Goal: Task Accomplishment & Management: Manage account settings

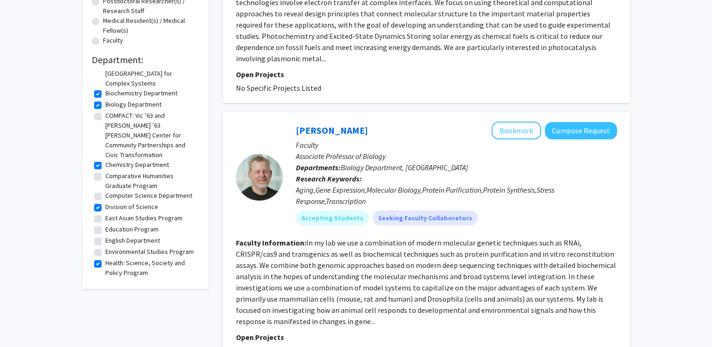
scroll to position [54, 0]
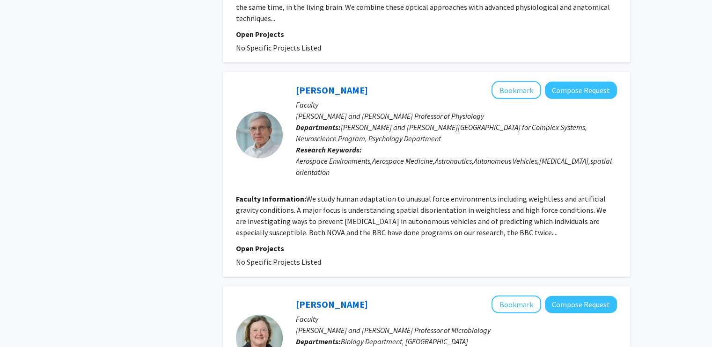
scroll to position [2201, 0]
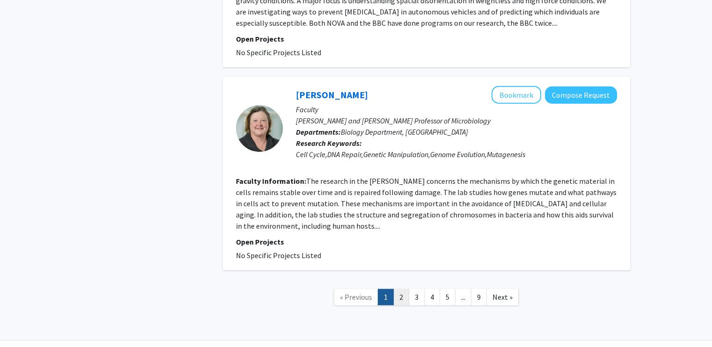
click at [400, 289] on link "2" at bounding box center [401, 297] width 16 height 16
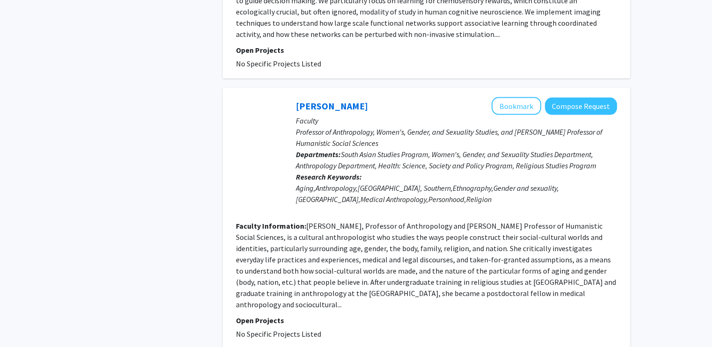
scroll to position [2126, 0]
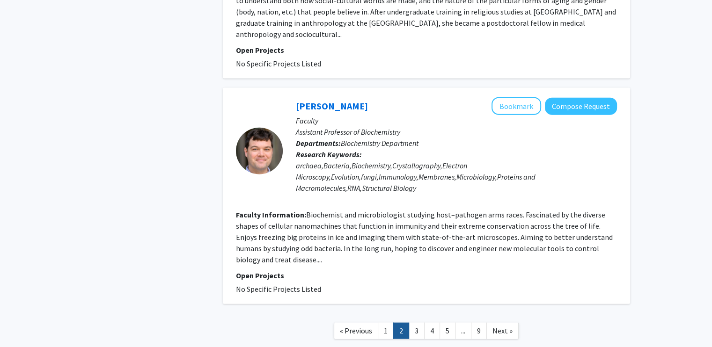
drag, startPoint x: 382, startPoint y: 273, endPoint x: 375, endPoint y: 265, distance: 10.6
click at [375, 323] on link "« Previous" at bounding box center [356, 331] width 44 height 16
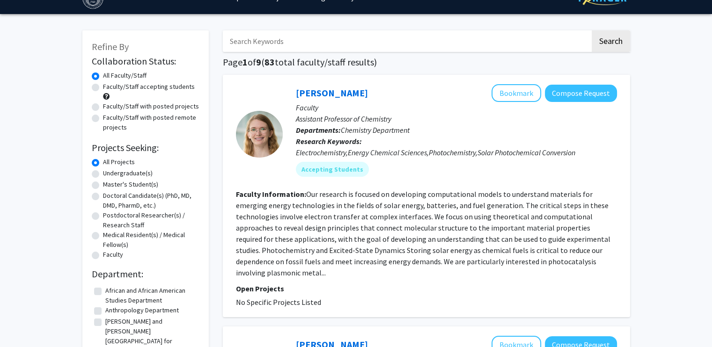
scroll to position [18, 0]
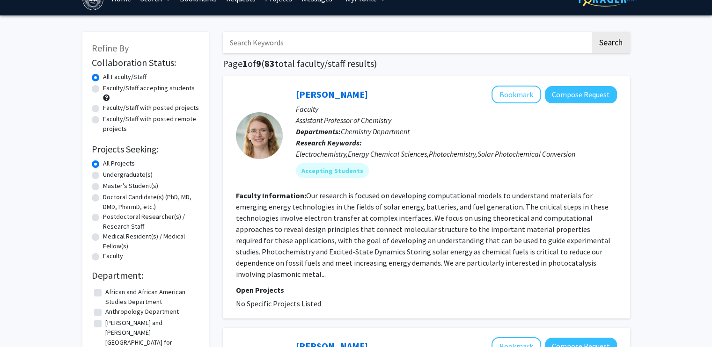
click at [103, 87] on label "Faculty/Staff accepting students" at bounding box center [149, 88] width 92 height 10
click at [103, 87] on input "Faculty/Staff accepting students" at bounding box center [106, 86] width 6 height 6
radio input "true"
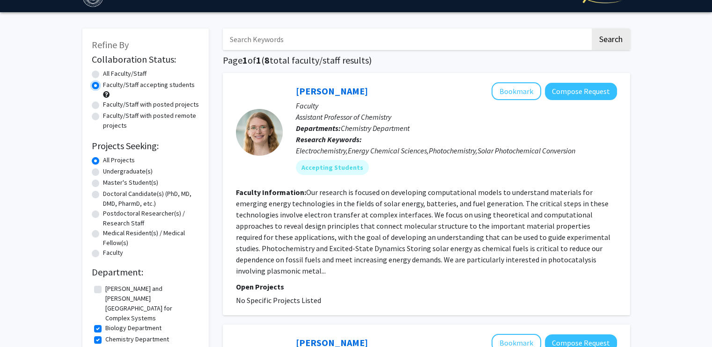
scroll to position [22, 0]
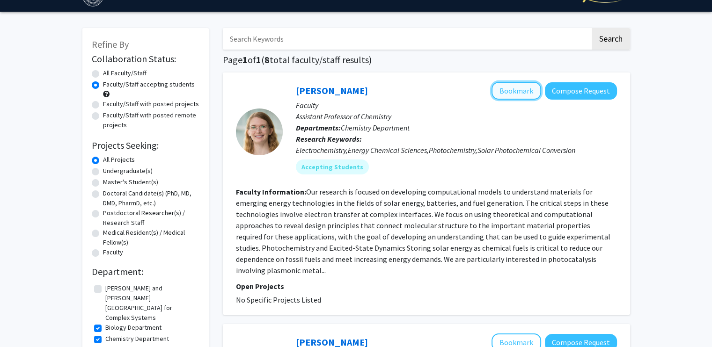
click at [517, 91] on button "Bookmark" at bounding box center [516, 91] width 50 height 18
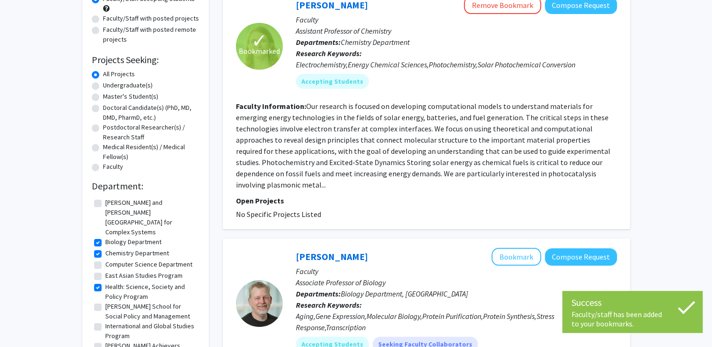
scroll to position [108, 0]
click at [511, 248] on button "Bookmark" at bounding box center [516, 257] width 50 height 18
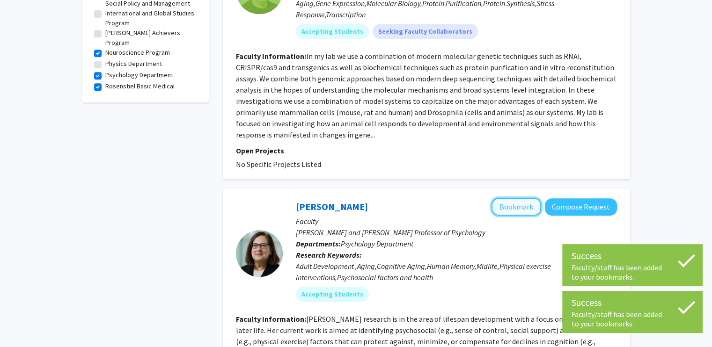
click at [530, 198] on button "Bookmark" at bounding box center [516, 207] width 50 height 18
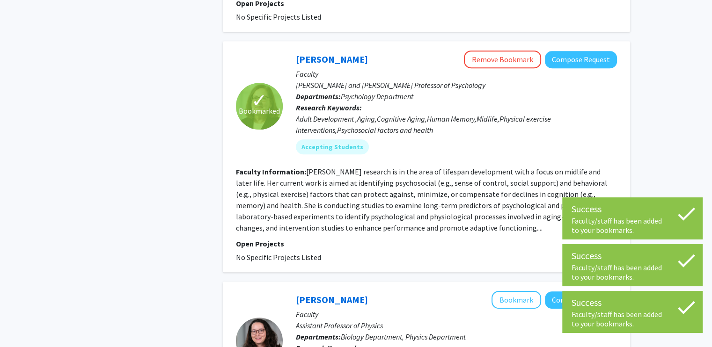
scroll to position [568, 0]
click at [518, 291] on button "Bookmark" at bounding box center [516, 300] width 50 height 18
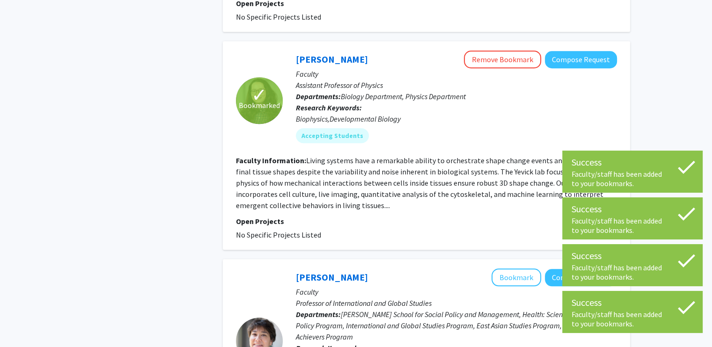
scroll to position [810, 0]
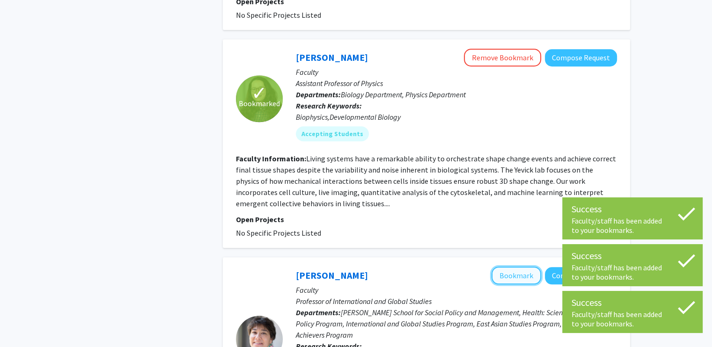
click at [525, 267] on button "Bookmark" at bounding box center [516, 276] width 50 height 18
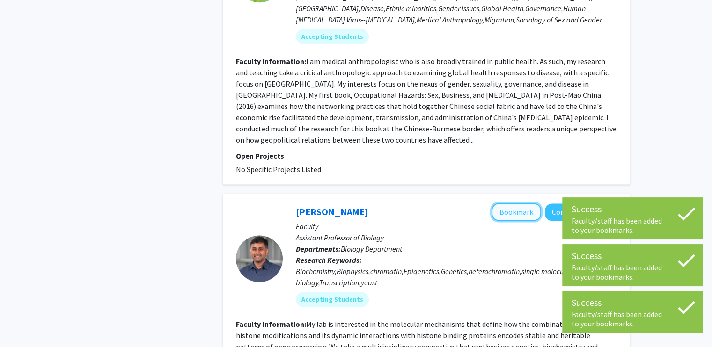
click at [528, 203] on button "Bookmark" at bounding box center [516, 212] width 50 height 18
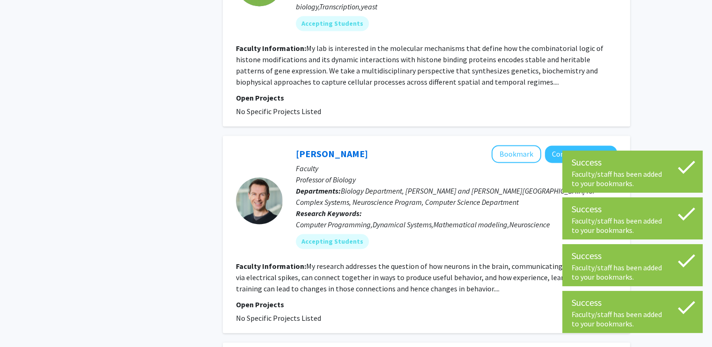
scroll to position [1448, 0]
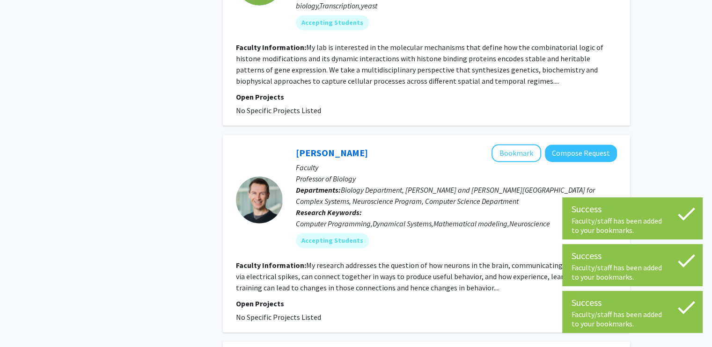
click at [514, 135] on div "Paul Miller Bookmark Compose Request Faculty Professor of Biology Departments: …" at bounding box center [426, 233] width 407 height 197
click at [511, 144] on button "Bookmark" at bounding box center [516, 153] width 50 height 18
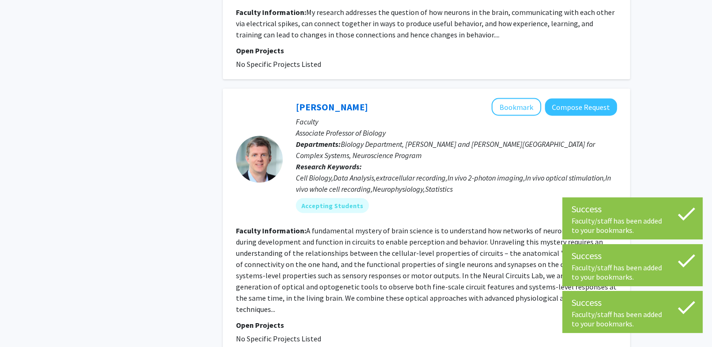
scroll to position [1698, 0]
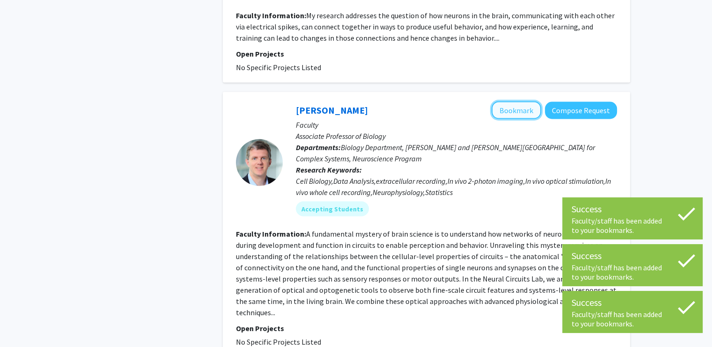
click at [507, 101] on button "Bookmark" at bounding box center [516, 110] width 50 height 18
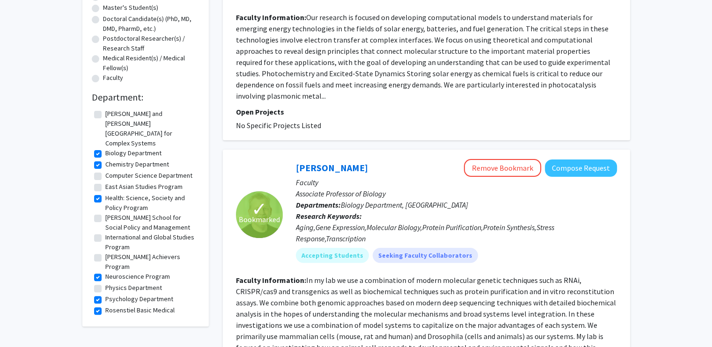
scroll to position [0, 0]
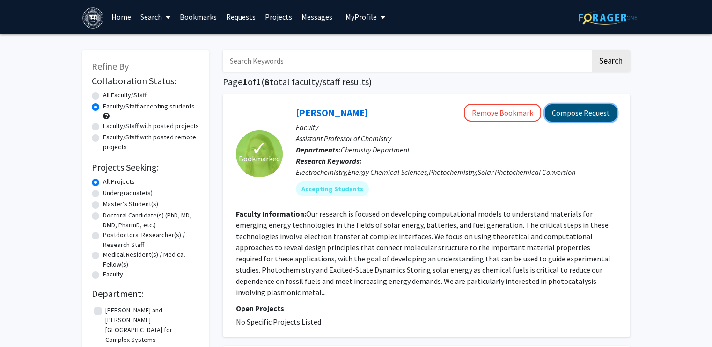
click at [569, 112] on button "Compose Request" at bounding box center [581, 112] width 72 height 17
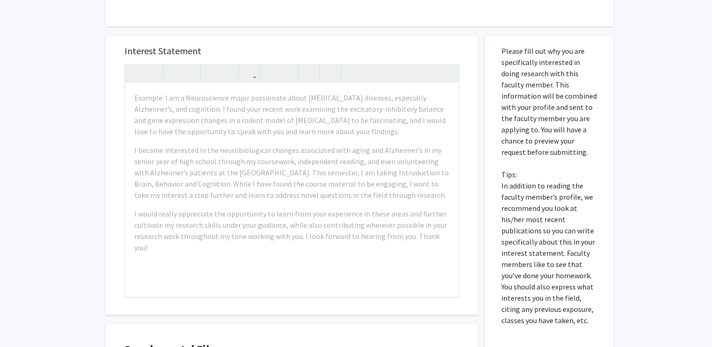
scroll to position [419, 0]
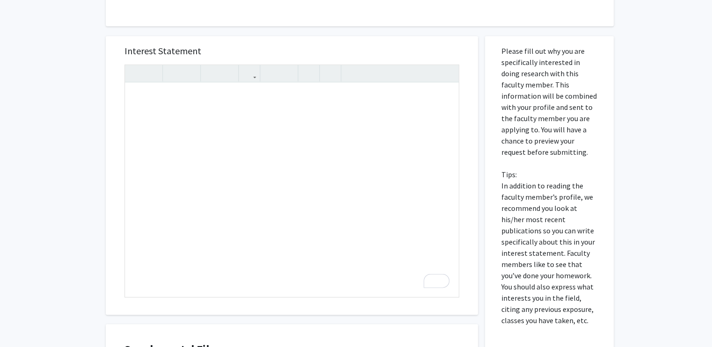
click at [92, 132] on div "All Requests Request for Rebecca Gieseking Request for Rebecca Gieseking Depart…" at bounding box center [356, 42] width 712 height 856
click at [0, 258] on div "All Requests Request for Rebecca Gieseking Request for Rebecca Gieseking Depart…" at bounding box center [356, 42] width 712 height 856
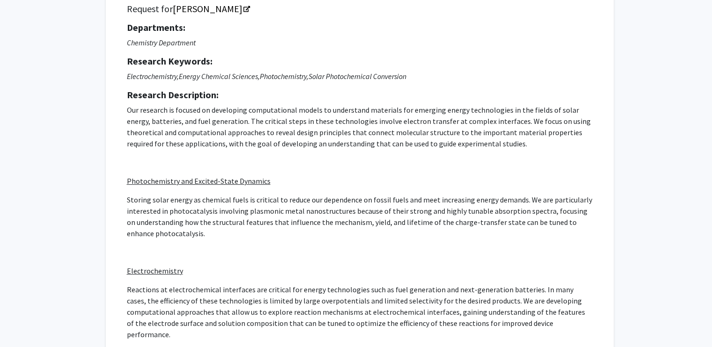
scroll to position [0, 0]
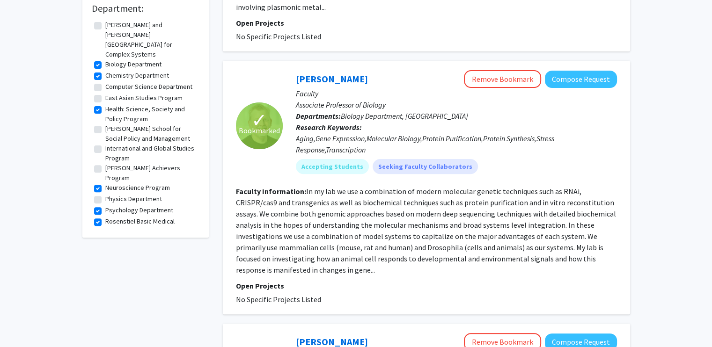
scroll to position [286, 0]
click at [335, 73] on link "Michael Marr" at bounding box center [332, 79] width 72 height 12
click at [366, 232] on fg-read-more "In my lab we use a combination of modern molecular genetic techniques such as R…" at bounding box center [426, 230] width 380 height 88
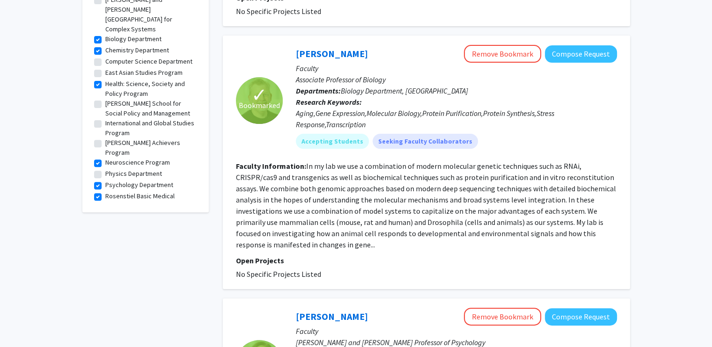
scroll to position [311, 0]
click at [601, 45] on button "Compose Request" at bounding box center [581, 53] width 72 height 17
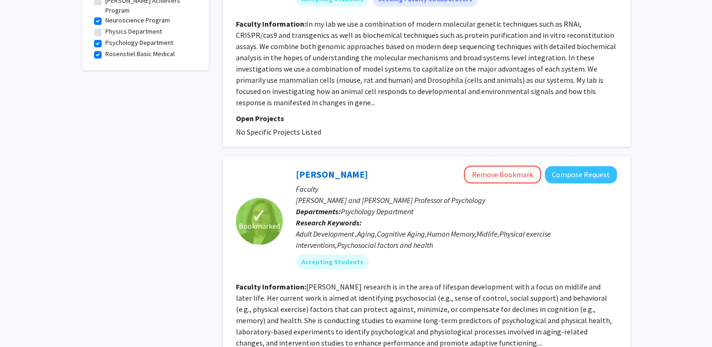
scroll to position [453, 0]
click at [321, 168] on link "Margie Lachman" at bounding box center [332, 174] width 72 height 12
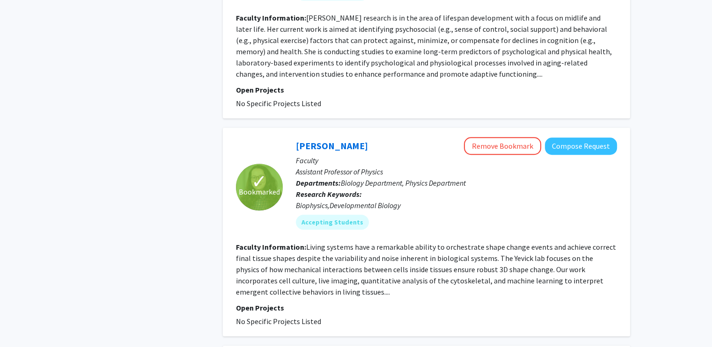
scroll to position [722, 0]
click at [324, 139] on link "Hannah Yevick" at bounding box center [332, 145] width 72 height 12
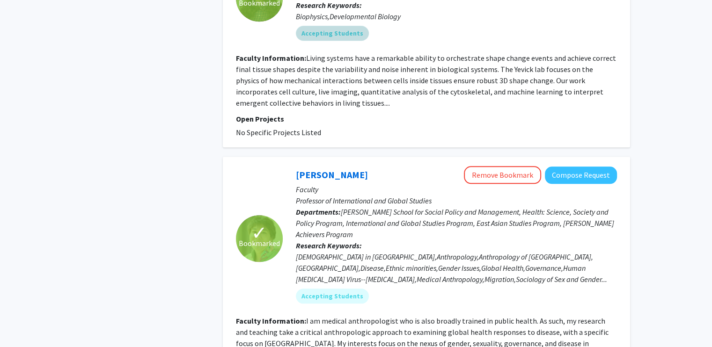
scroll to position [911, 0]
click at [320, 168] on link "Elanah Uretsky" at bounding box center [332, 174] width 72 height 12
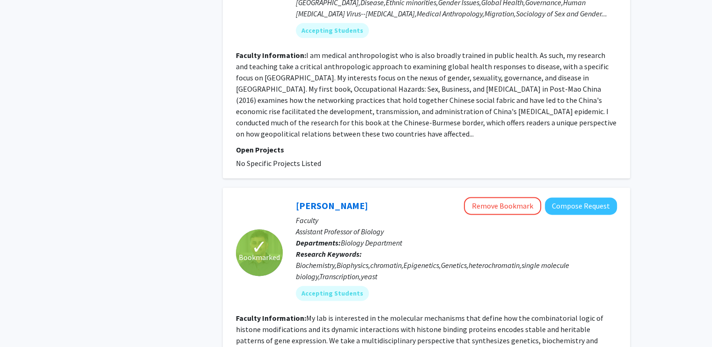
scroll to position [1178, 0]
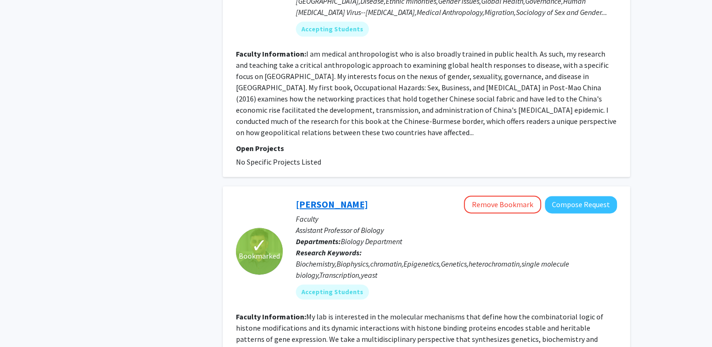
click at [365, 198] on link "Kaushik Ragunathan" at bounding box center [332, 204] width 72 height 12
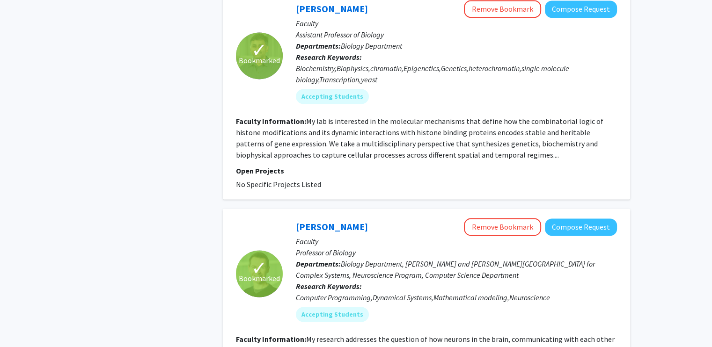
scroll to position [1376, 0]
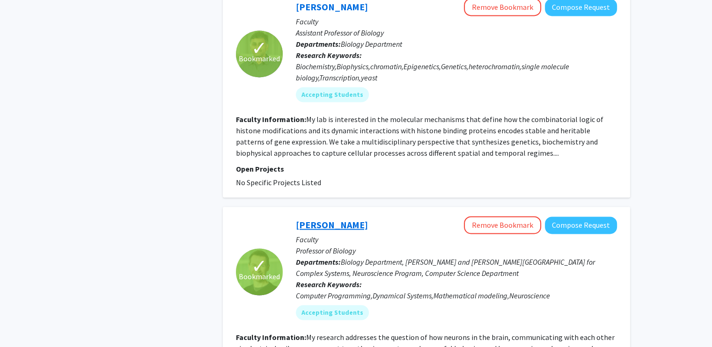
click at [320, 219] on link "Paul Miller" at bounding box center [332, 225] width 72 height 12
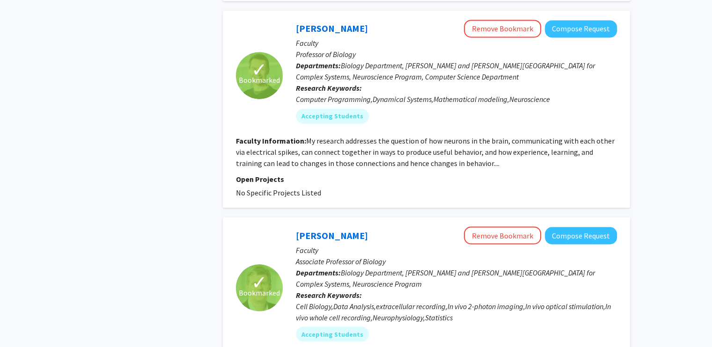
scroll to position [1581, 0]
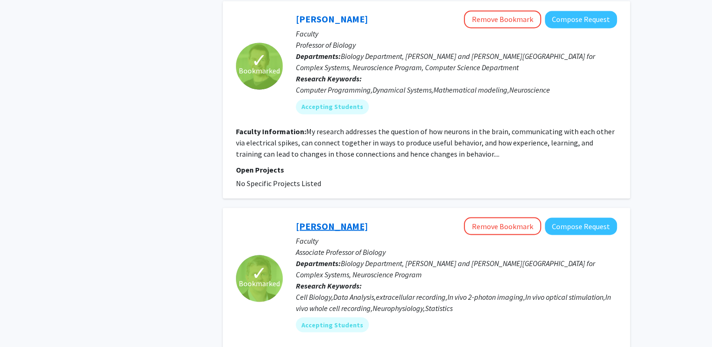
click at [363, 220] on link "Stephen Van Hooser" at bounding box center [332, 226] width 72 height 12
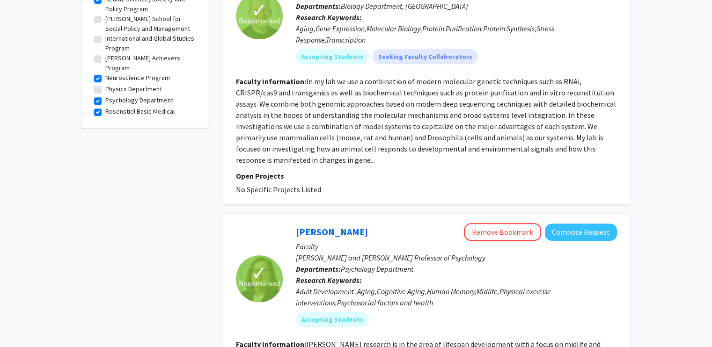
scroll to position [0, 0]
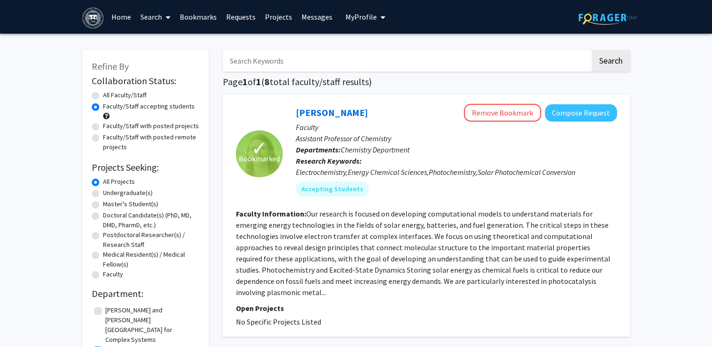
click at [370, 22] on button "My Profile" at bounding box center [365, 17] width 45 height 34
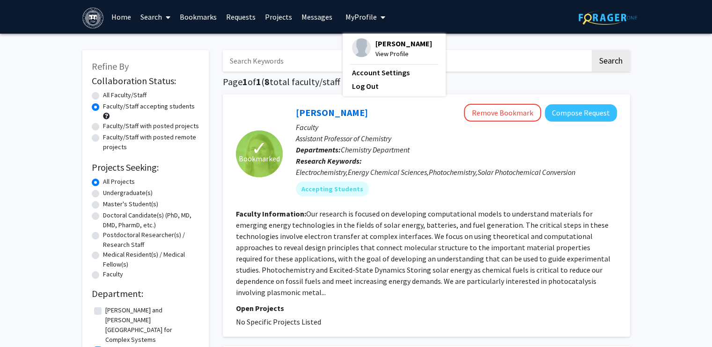
click at [384, 49] on span "View Profile" at bounding box center [403, 54] width 57 height 10
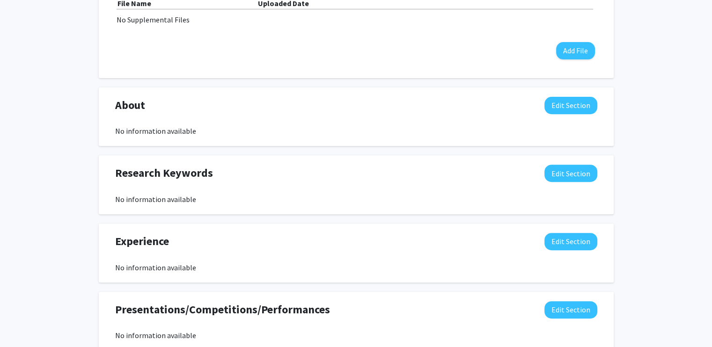
scroll to position [333, 0]
click at [569, 103] on button "Edit Section" at bounding box center [570, 104] width 53 height 17
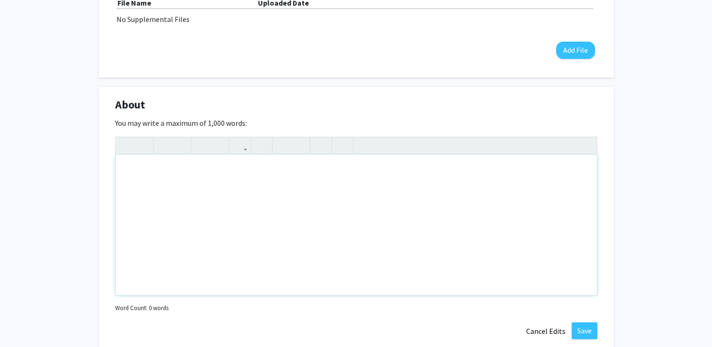
click at [172, 197] on div "Note to users with screen readers: Please deactivate our accessibility plugin f…" at bounding box center [356, 225] width 481 height 140
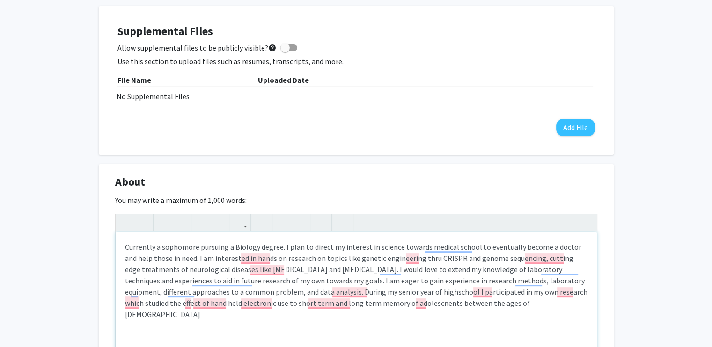
scroll to position [256, 0]
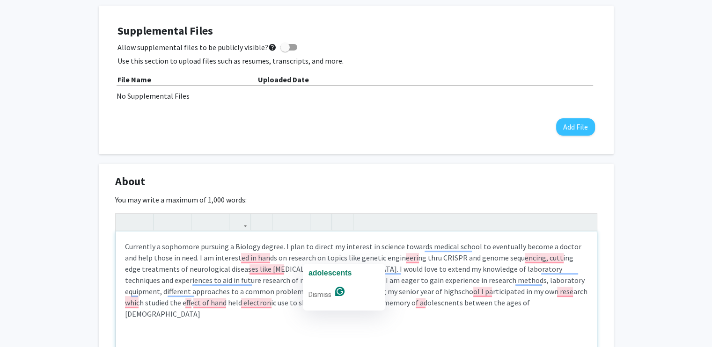
click at [350, 303] on div "Currently a sophomore pursuing a Biology degree. I plan to direct my interest i…" at bounding box center [356, 302] width 481 height 140
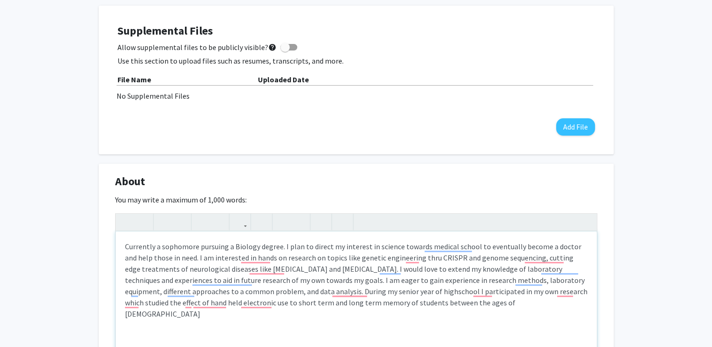
click at [415, 303] on div "Currently a sophomore pursuing a Biology degree. I plan to direct my interest i…" at bounding box center [356, 302] width 481 height 140
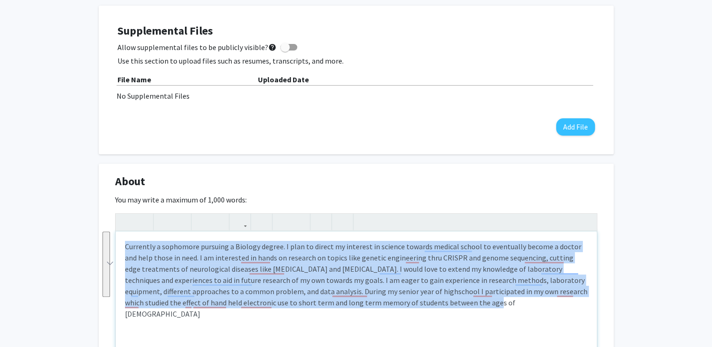
click at [424, 308] on div "Currently a sophomore pursuing a Biology degree. I plan to direct my interest i…" at bounding box center [356, 302] width 481 height 140
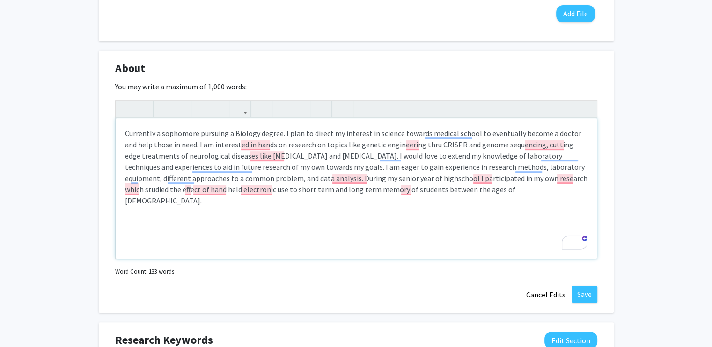
scroll to position [372, 0]
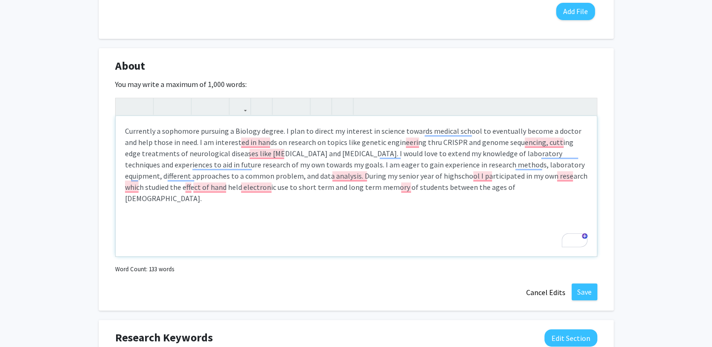
type textarea "Currently a sophomore pursuing a Biology degree. I plan to direct my interest i…"
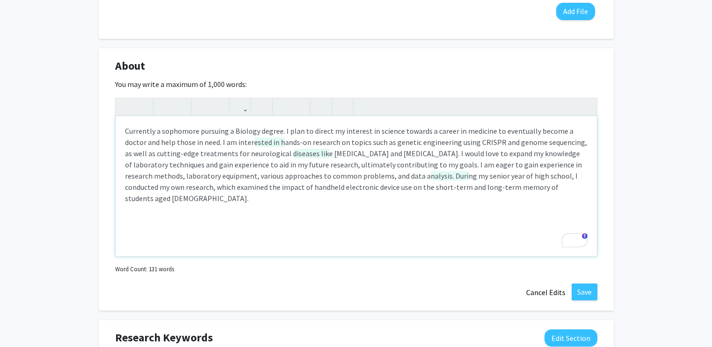
click at [520, 189] on div "Currently a sophomore pursuing a Biology degree. I plan to direct my interest i…" at bounding box center [356, 186] width 481 height 140
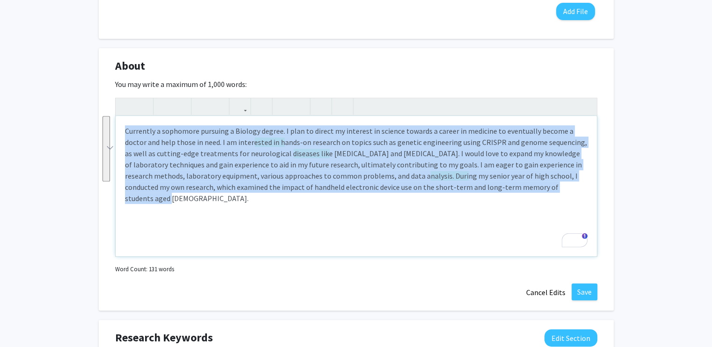
copy div "Currently a sophomore pursuing a Biology degree. I plan to direct my interest i…"
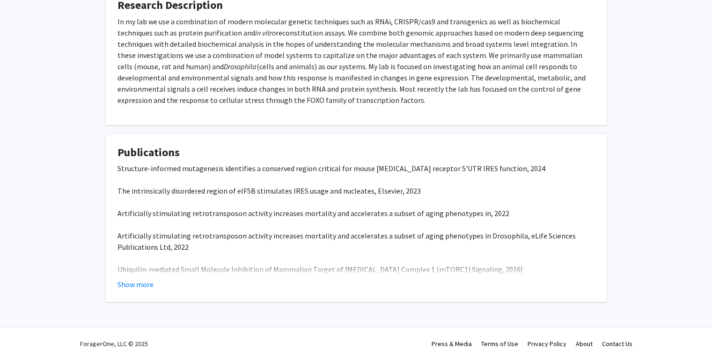
scroll to position [257, 0]
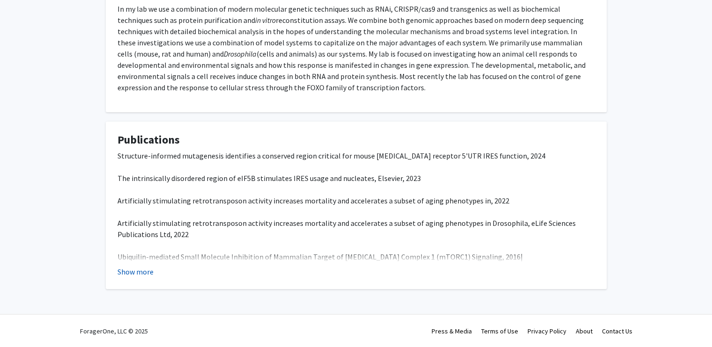
click at [142, 271] on button "Show more" at bounding box center [135, 271] width 36 height 11
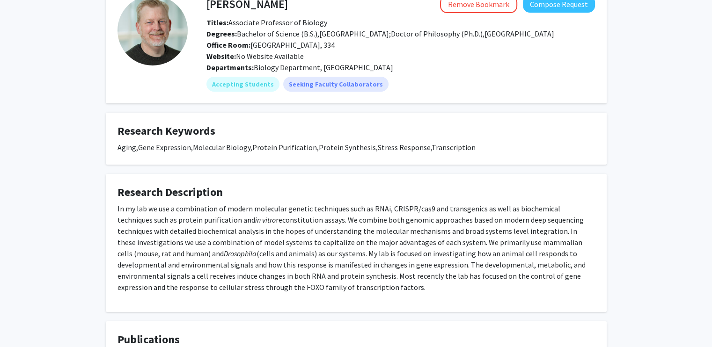
scroll to position [58, 0]
click at [189, 196] on h4 "Research Description" at bounding box center [355, 192] width 477 height 14
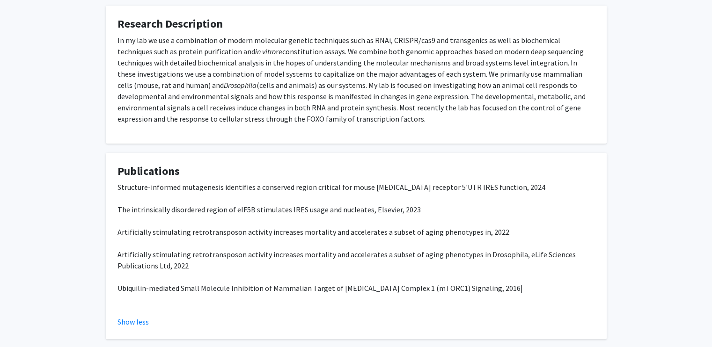
scroll to position [226, 0]
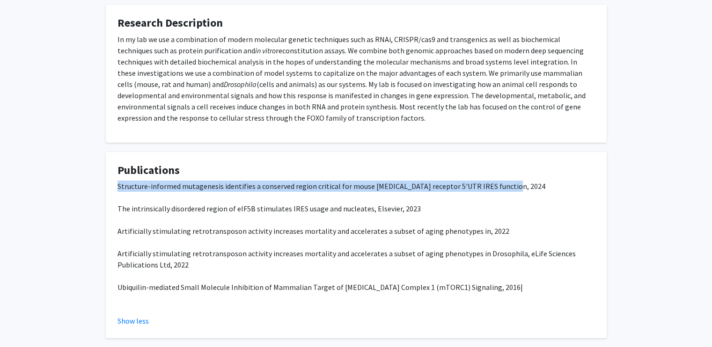
drag, startPoint x: 116, startPoint y: 186, endPoint x: 513, endPoint y: 186, distance: 396.8
click at [513, 186] on fg-card "Publications Structure-informed mutagenesis identifies a conserved region criti…" at bounding box center [356, 245] width 501 height 187
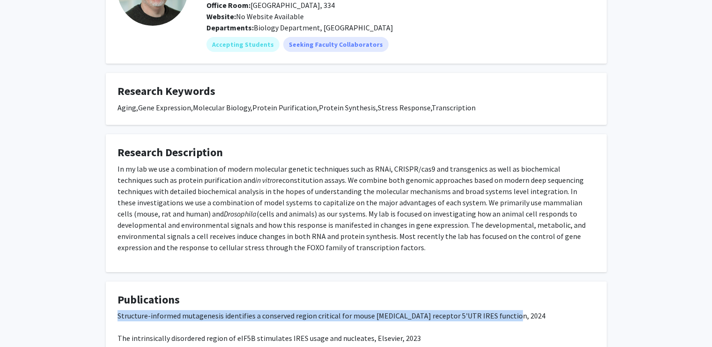
scroll to position [95, 0]
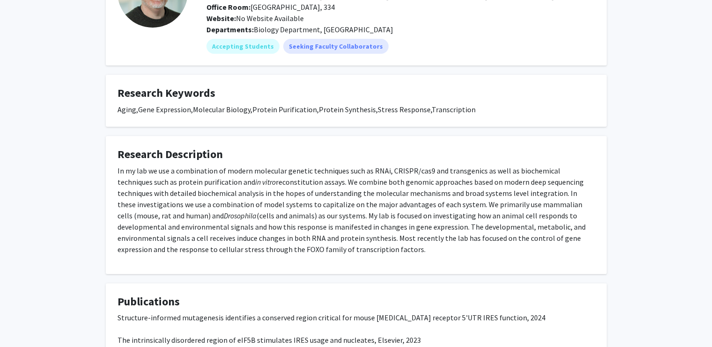
click at [243, 281] on div "Michael Marr Remove Bookmark Compose Request Titles: Associate Professor of Bio…" at bounding box center [356, 208] width 515 height 524
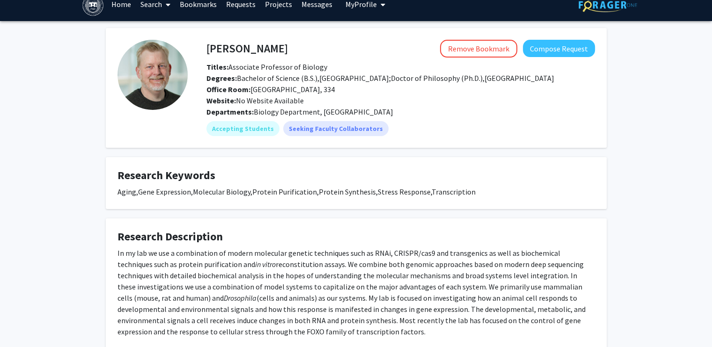
scroll to position [0, 0]
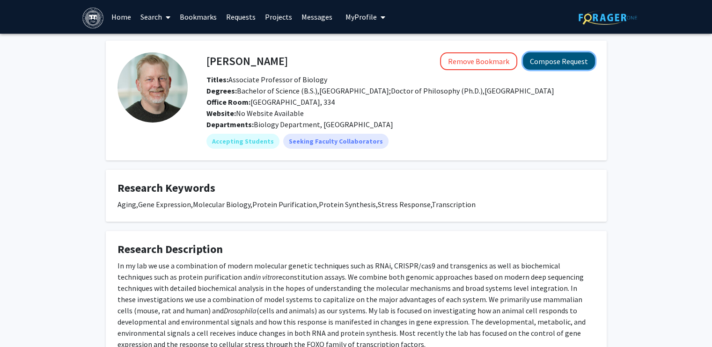
click at [558, 57] on button "Compose Request" at bounding box center [559, 60] width 72 height 17
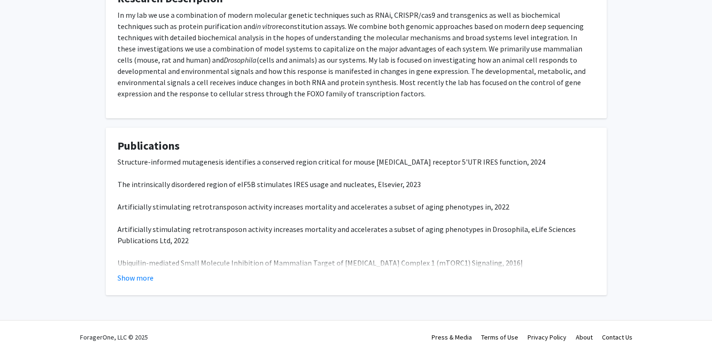
scroll to position [251, 0]
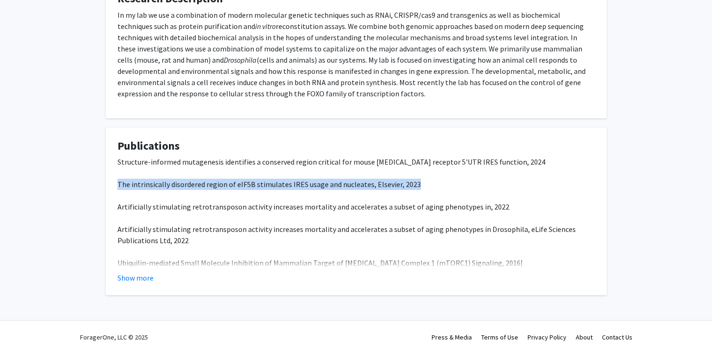
drag, startPoint x: 115, startPoint y: 181, endPoint x: 412, endPoint y: 179, distance: 296.7
click at [412, 179] on fg-card "Publications Structure-informed mutagenesis identifies a conserved region criti…" at bounding box center [356, 212] width 501 height 168
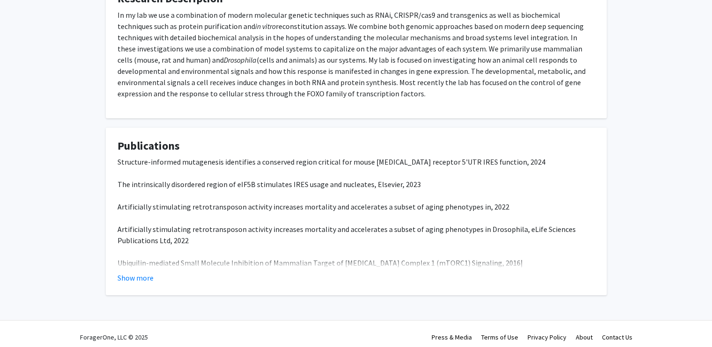
click at [165, 217] on p "Structure-informed mutagenesis identifies a conserved region critical for mouse…" at bounding box center [355, 218] width 477 height 124
click at [140, 275] on button "Show more" at bounding box center [135, 277] width 36 height 11
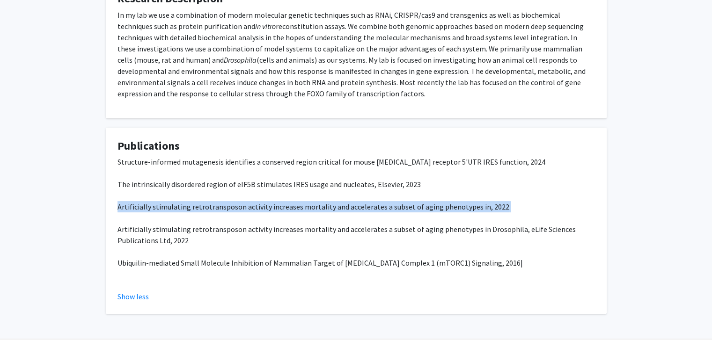
drag, startPoint x: 114, startPoint y: 207, endPoint x: 564, endPoint y: 218, distance: 449.8
click at [564, 218] on fg-card "Publications Structure-informed mutagenesis identifies a conserved region criti…" at bounding box center [356, 221] width 501 height 187
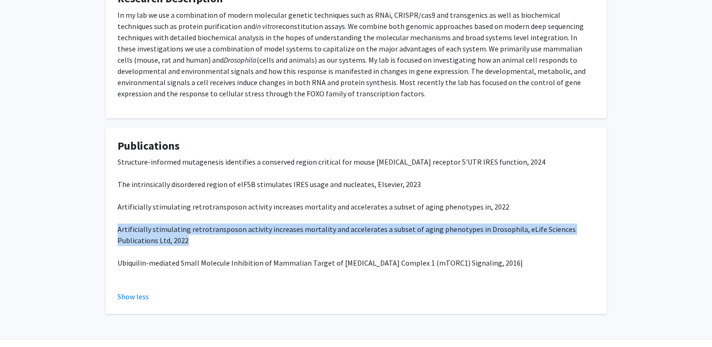
drag, startPoint x: 116, startPoint y: 229, endPoint x: 194, endPoint y: 241, distance: 79.1
click at [194, 241] on fg-card "Publications Structure-informed mutagenesis identifies a conserved region criti…" at bounding box center [356, 221] width 501 height 187
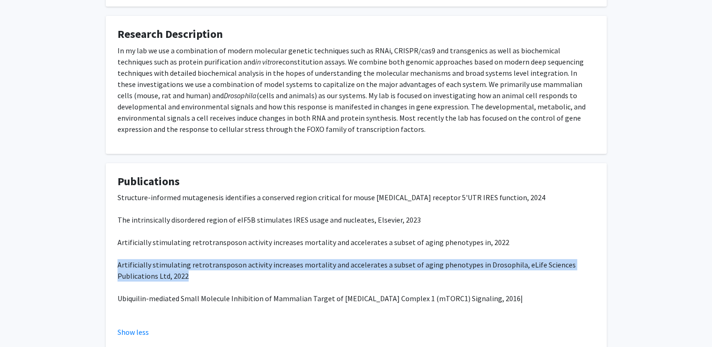
scroll to position [276, 0]
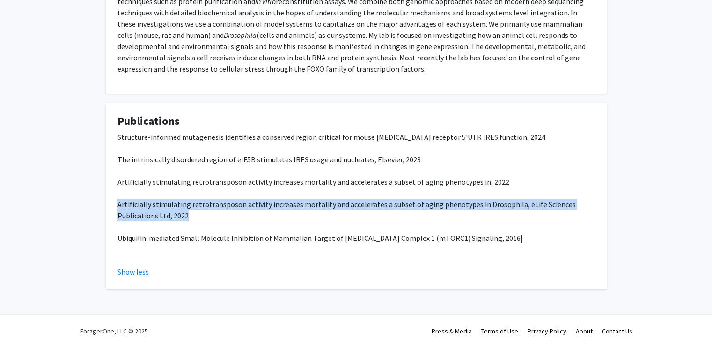
click at [209, 205] on span "Artificially stimulating retrotransposon activity increases mortality and accel…" at bounding box center [346, 210] width 458 height 21
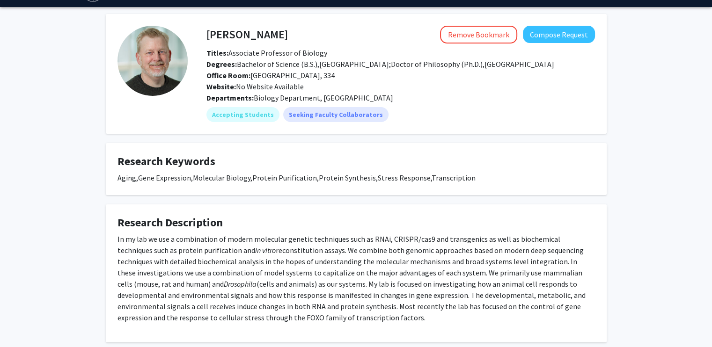
scroll to position [26, 0]
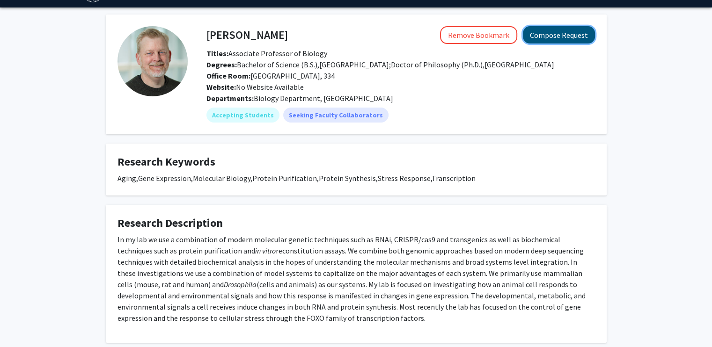
click at [561, 39] on button "Compose Request" at bounding box center [559, 34] width 72 height 17
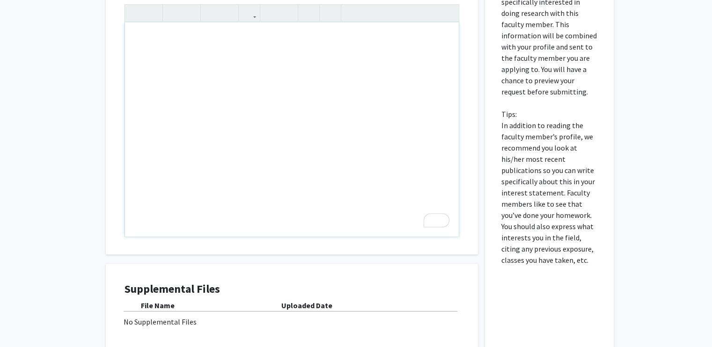
scroll to position [233, 0]
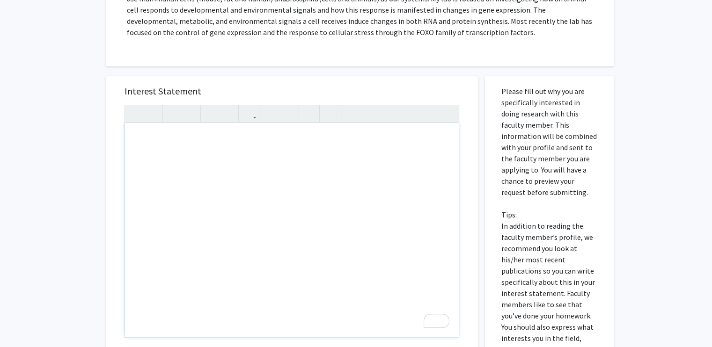
click at [233, 207] on div "To enrich screen reader interactions, please activate Accessibility in Grammarl…" at bounding box center [292, 230] width 334 height 214
paste div "To enrich screen reader interactions, please activate Accessibility in Grammarl…"
type textarea "<p>I am a sophomore Biology major with a strong interest in molecular biology, …"
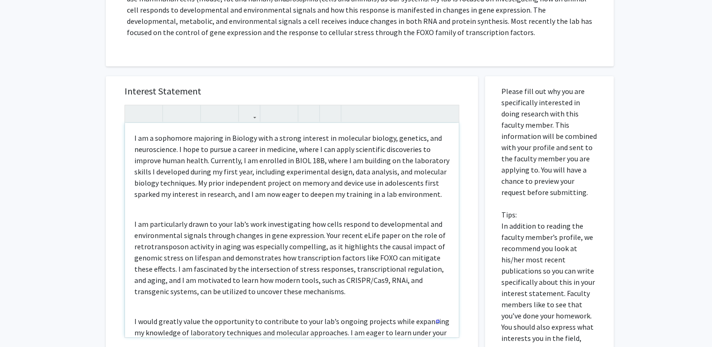
scroll to position [40, 0]
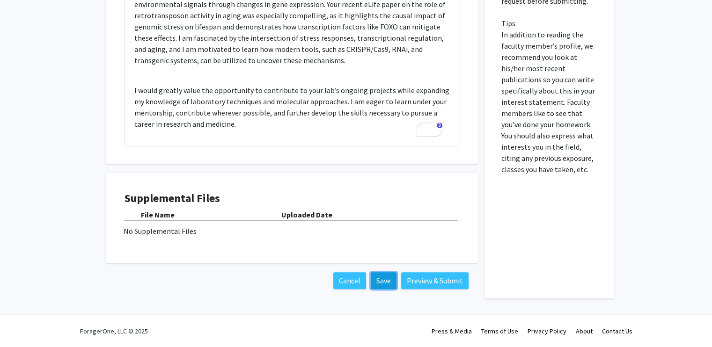
click at [378, 282] on button "Save" at bounding box center [384, 280] width 26 height 17
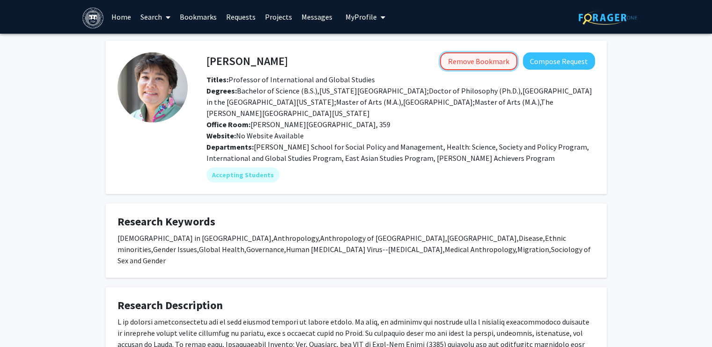
click at [473, 60] on button "Remove Bookmark" at bounding box center [478, 61] width 77 height 18
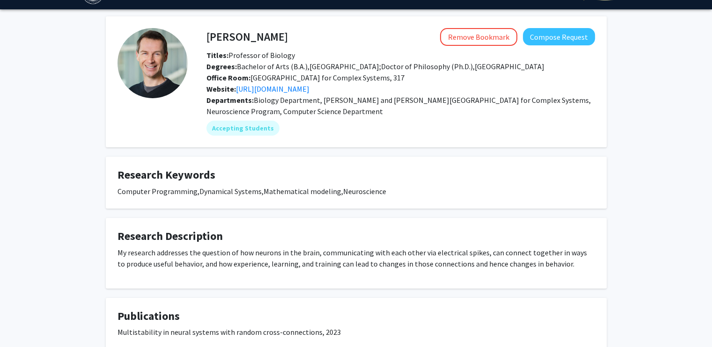
scroll to position [25, 0]
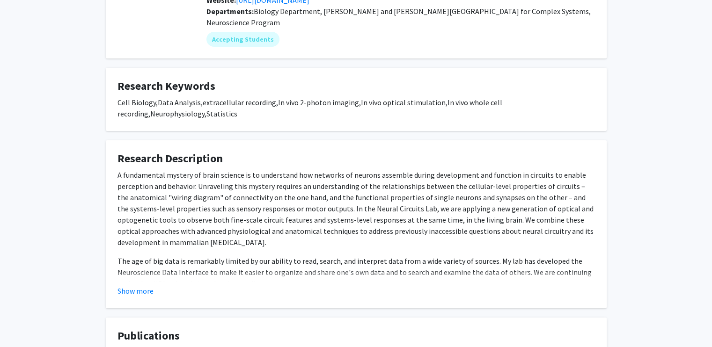
scroll to position [125, 0]
click at [138, 285] on button "Show more" at bounding box center [135, 290] width 36 height 11
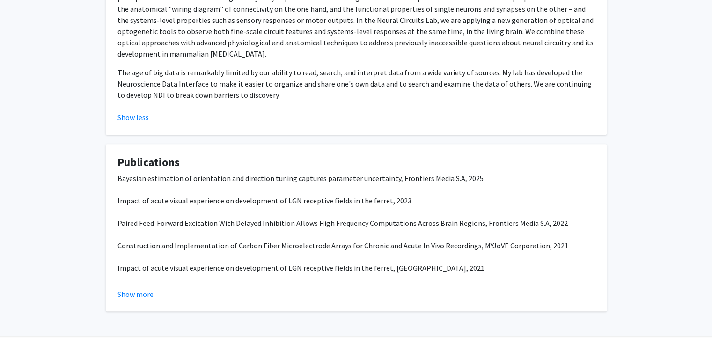
scroll to position [0, 0]
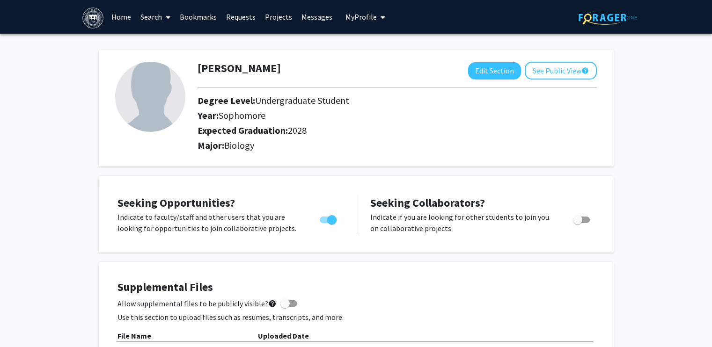
scroll to position [372, 0]
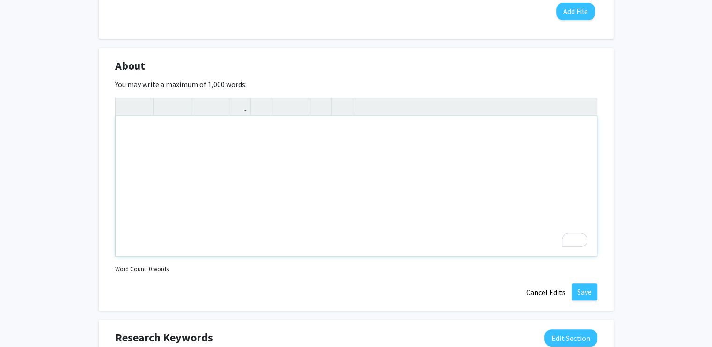
click at [217, 189] on div "To enrich screen reader interactions, please activate Accessibility in Grammarl…" at bounding box center [356, 186] width 481 height 140
paste div "To enrich screen reader interactions, please activate Accessibility in Grammarl…"
type textarea "<l>I do s ametconse adipisci e seddoe te Incidid utla etd magn-aliq enim ad m v…"
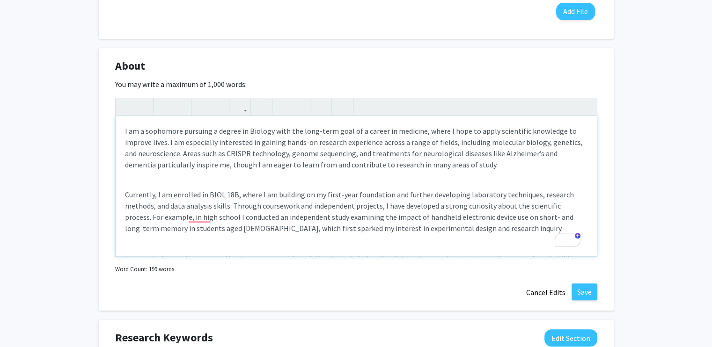
click at [233, 195] on p "Currently, I am enrolled in BIOL 18B, where I am building on my first-year foun…" at bounding box center [356, 211] width 462 height 45
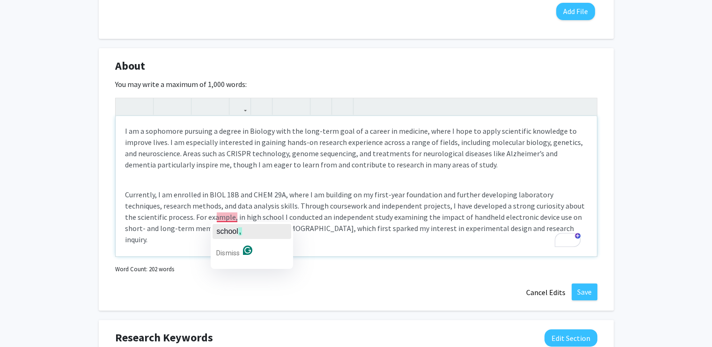
click at [230, 226] on div "school ," at bounding box center [229, 231] width 26 height 15
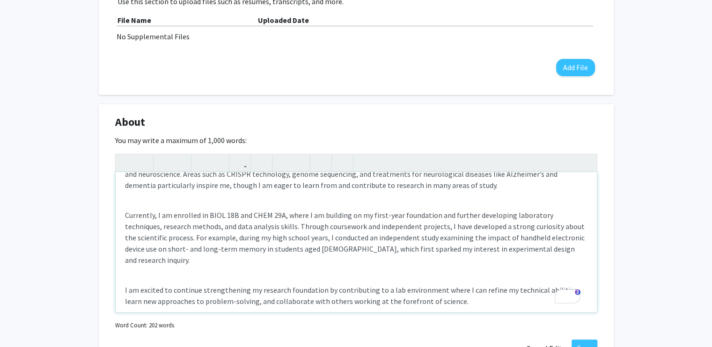
scroll to position [0, 0]
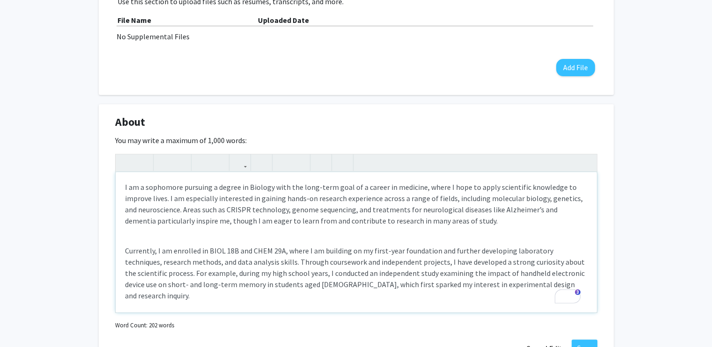
click at [311, 234] on div "I am a sophomore pursuing a degree in Biology with the long-term goal of a care…" at bounding box center [356, 242] width 481 height 140
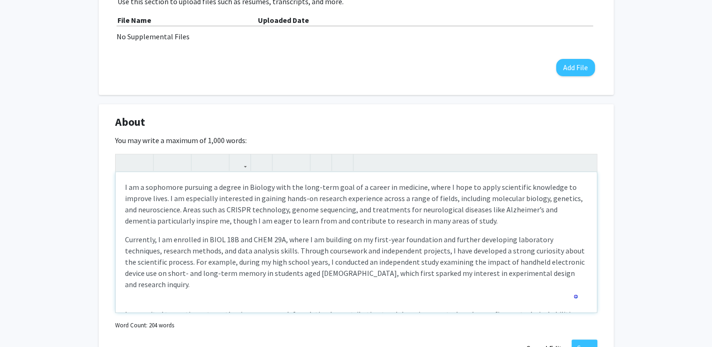
click at [132, 289] on div "I am a sophomore pursuing a degree in Biology with the long-term goal of a care…" at bounding box center [356, 242] width 481 height 140
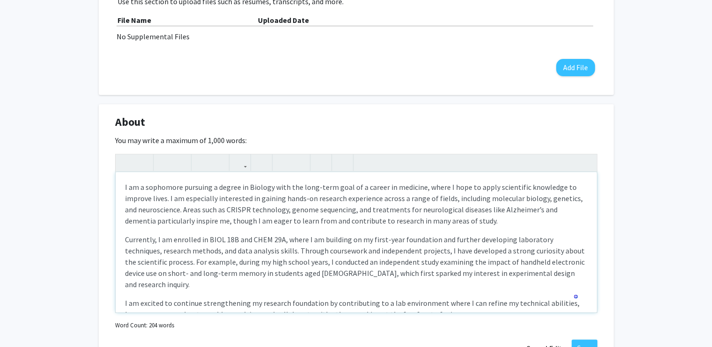
click at [128, 280] on div "I am a sophomore pursuing a degree in Biology with the long-term goal of a care…" at bounding box center [356, 242] width 481 height 140
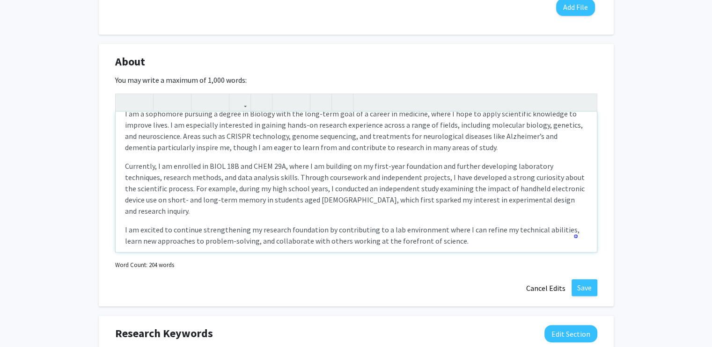
scroll to position [377, 0]
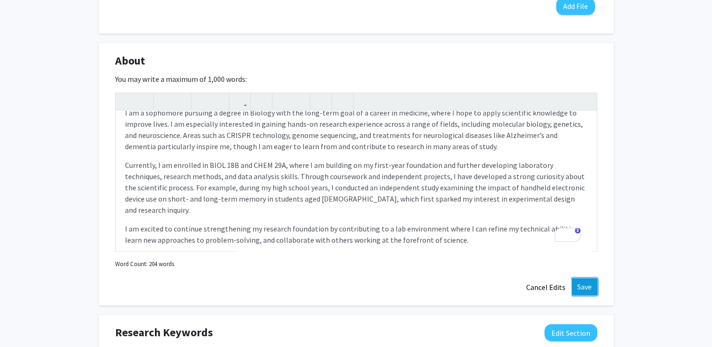
click at [590, 291] on button "Save" at bounding box center [584, 286] width 26 height 17
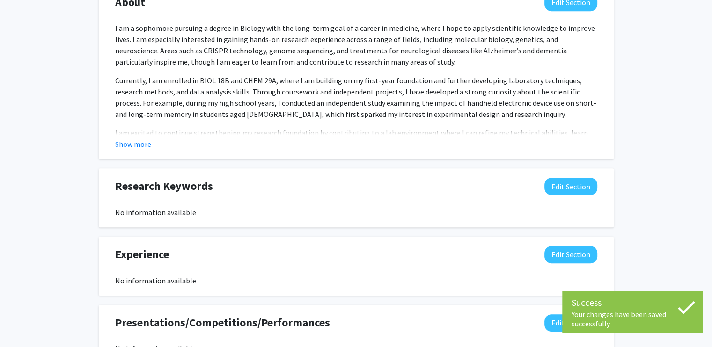
scroll to position [439, 0]
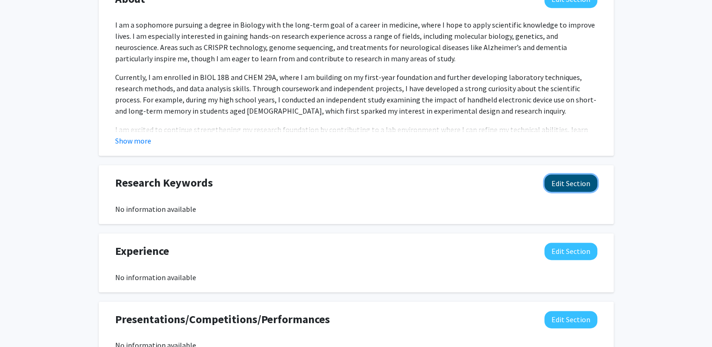
click at [546, 180] on button "Edit Section" at bounding box center [570, 183] width 53 height 17
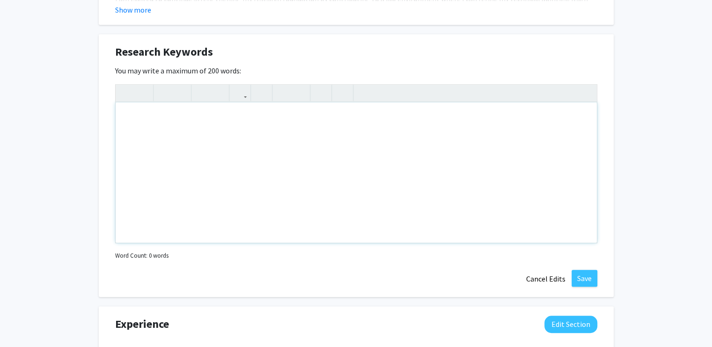
scroll to position [570, 0]
click at [543, 280] on button "Cancel Edits" at bounding box center [545, 279] width 51 height 18
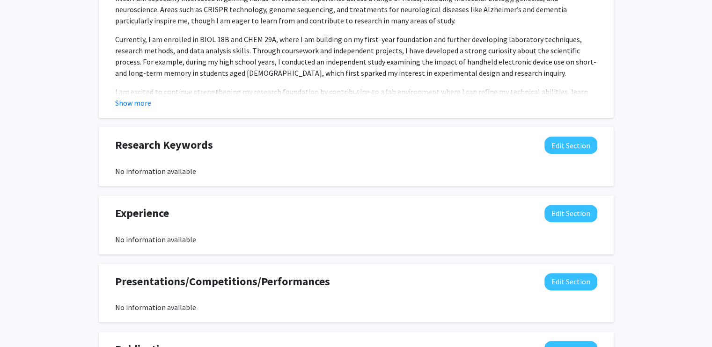
scroll to position [476, 0]
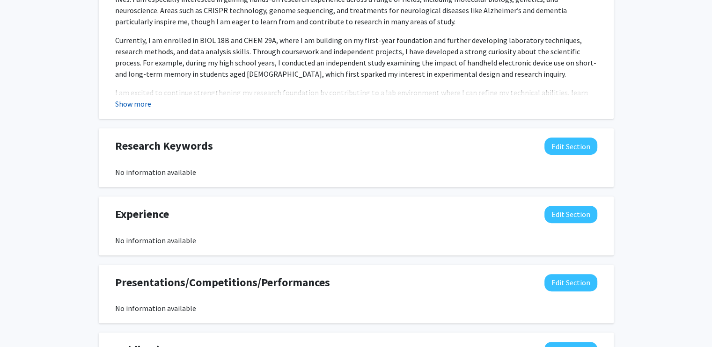
click at [129, 102] on button "Show more" at bounding box center [133, 103] width 36 height 11
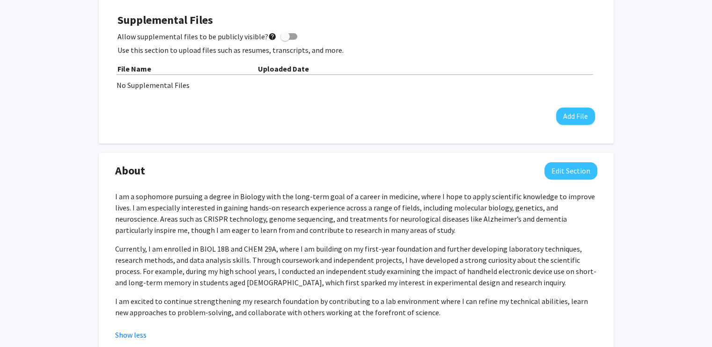
scroll to position [266, 0]
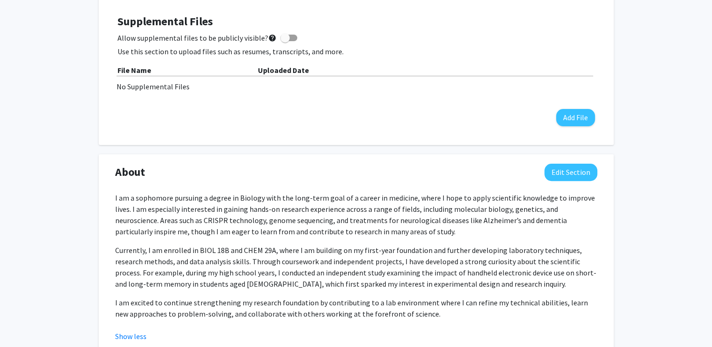
click at [585, 181] on div "About Edit Section" at bounding box center [356, 175] width 496 height 22
click at [583, 179] on button "Edit Section" at bounding box center [570, 172] width 53 height 17
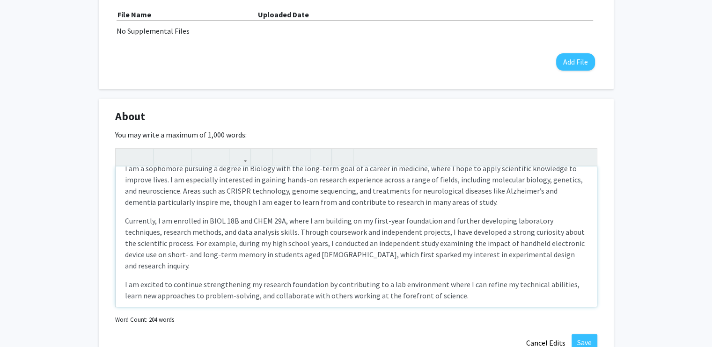
scroll to position [333, 0]
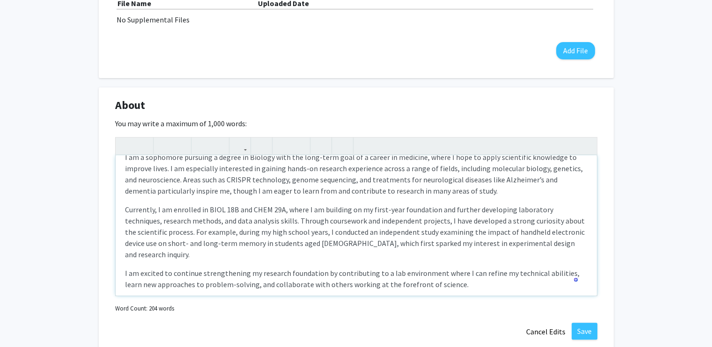
click at [280, 233] on p "Currently, I am enrolled in BIOL 18B and CHEM 29A, where I am building on my fi…" at bounding box center [356, 232] width 462 height 56
type textarea "<l>I do s ametconse adipisci e seddoe te Incidid utla etd magn-aliq enim ad m v…"
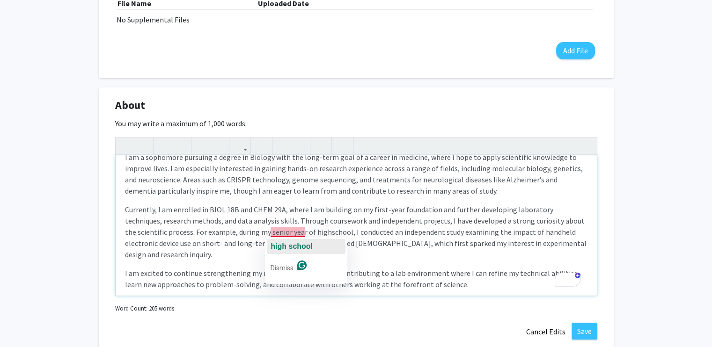
click at [301, 244] on span "high school" at bounding box center [291, 246] width 42 height 8
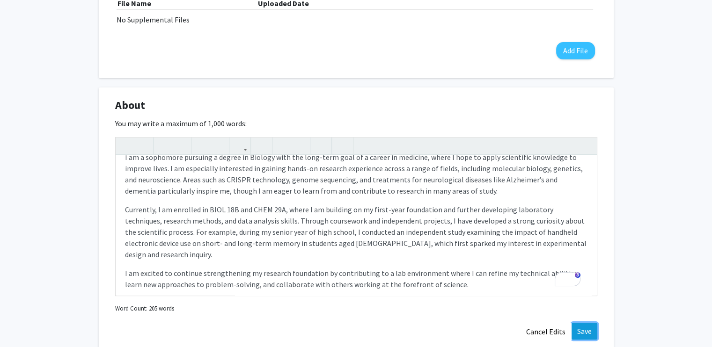
click at [578, 327] on button "Save" at bounding box center [584, 331] width 26 height 17
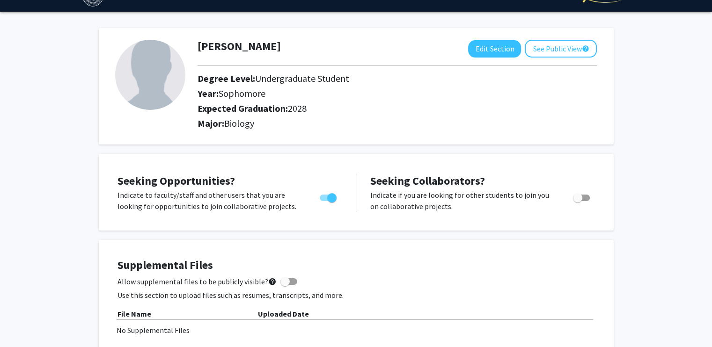
scroll to position [0, 0]
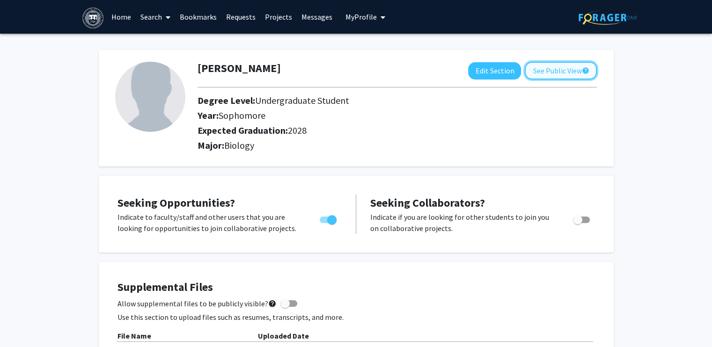
click at [580, 67] on button "See Public View help" at bounding box center [561, 71] width 72 height 18
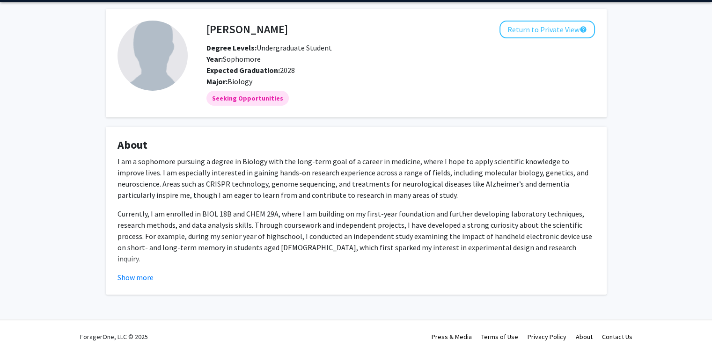
scroll to position [37, 0]
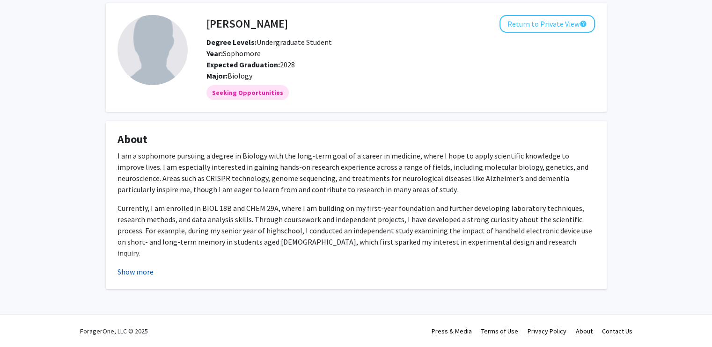
click at [138, 269] on button "Show more" at bounding box center [135, 271] width 36 height 11
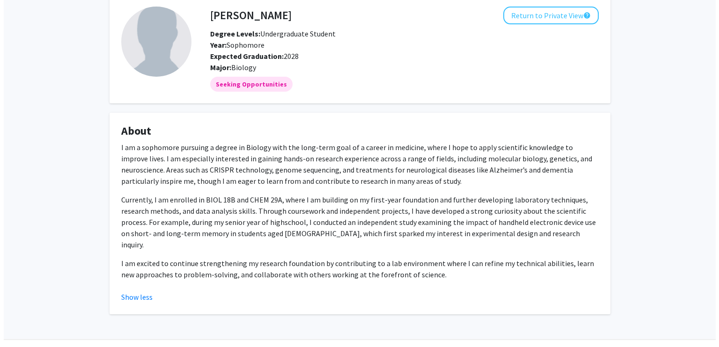
scroll to position [0, 0]
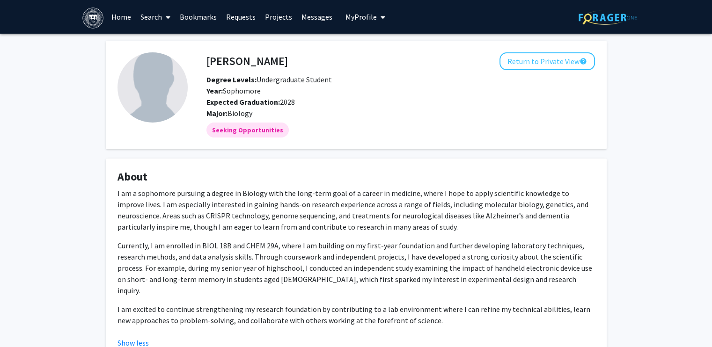
click at [118, 20] on link "Home" at bounding box center [121, 16] width 29 height 33
